Goal: Task Accomplishment & Management: Manage account settings

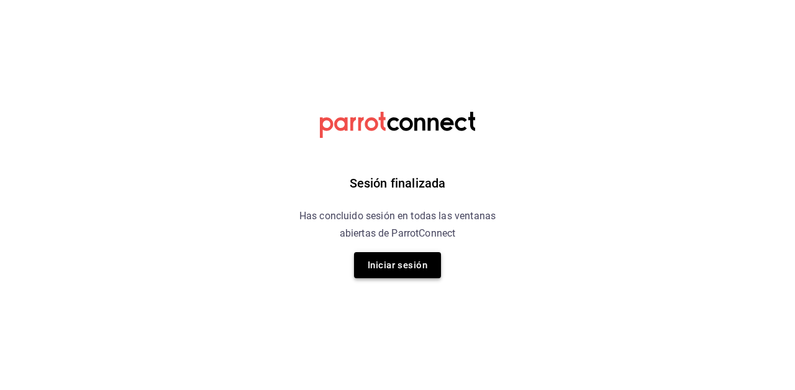
click at [416, 268] on button "Iniciar sesión" at bounding box center [397, 265] width 87 height 26
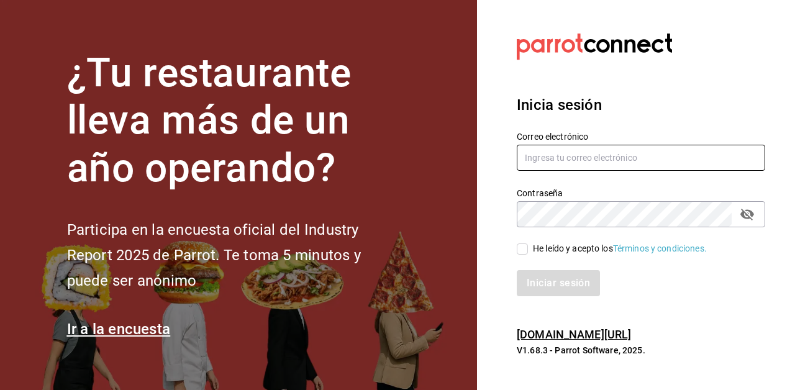
type input "[EMAIL_ADDRESS][DOMAIN_NAME]"
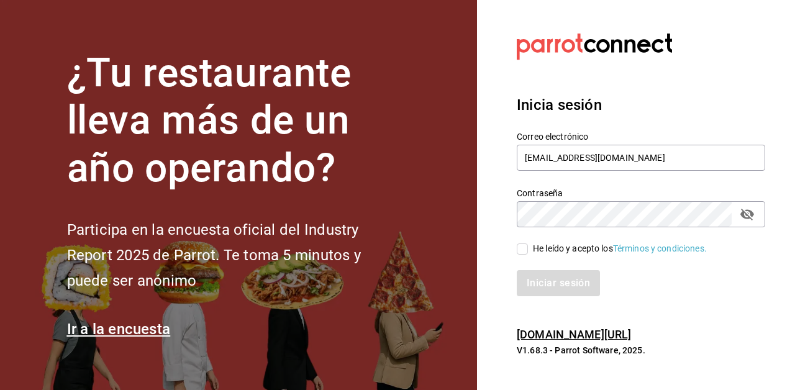
click at [522, 250] on input "He leído y acepto los Términos y condiciones." at bounding box center [522, 249] width 11 height 11
checkbox input "true"
click at [547, 293] on button "Iniciar sesión" at bounding box center [559, 283] width 84 height 26
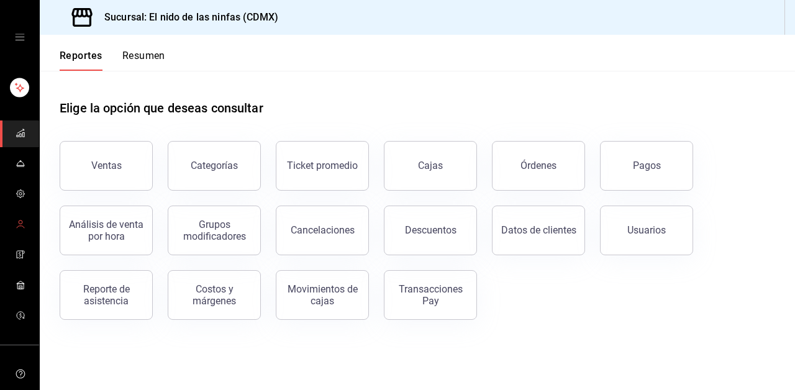
click at [20, 221] on circle "mailbox folders" at bounding box center [21, 223] width 4 height 4
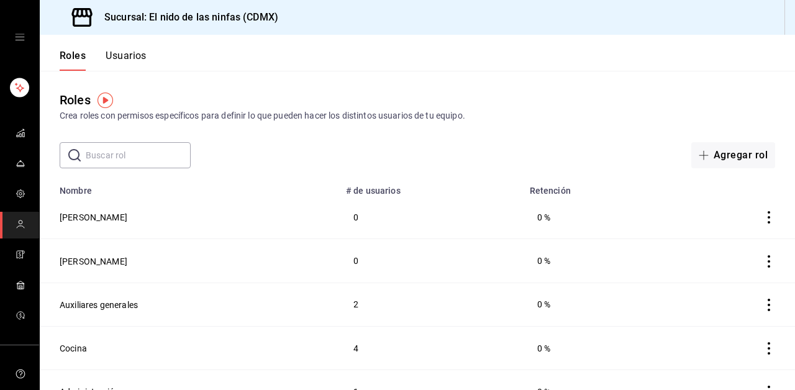
click at [130, 59] on button "Usuarios" at bounding box center [126, 60] width 41 height 21
